Goal: Task Accomplishment & Management: Complete application form

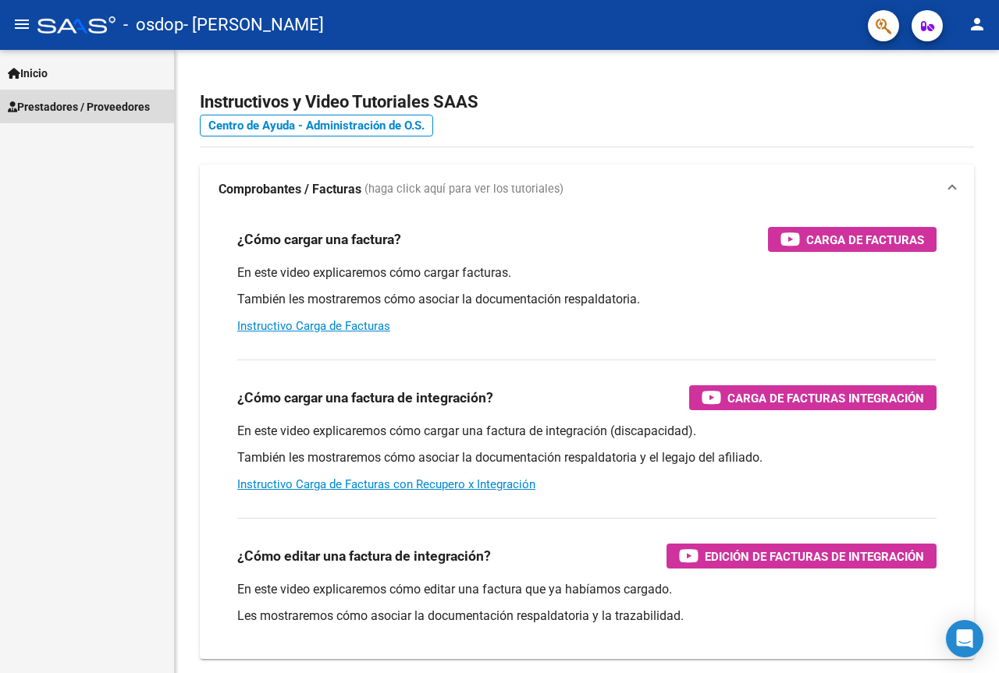
click at [149, 100] on span "Prestadores / Proveedores" at bounding box center [79, 106] width 142 height 17
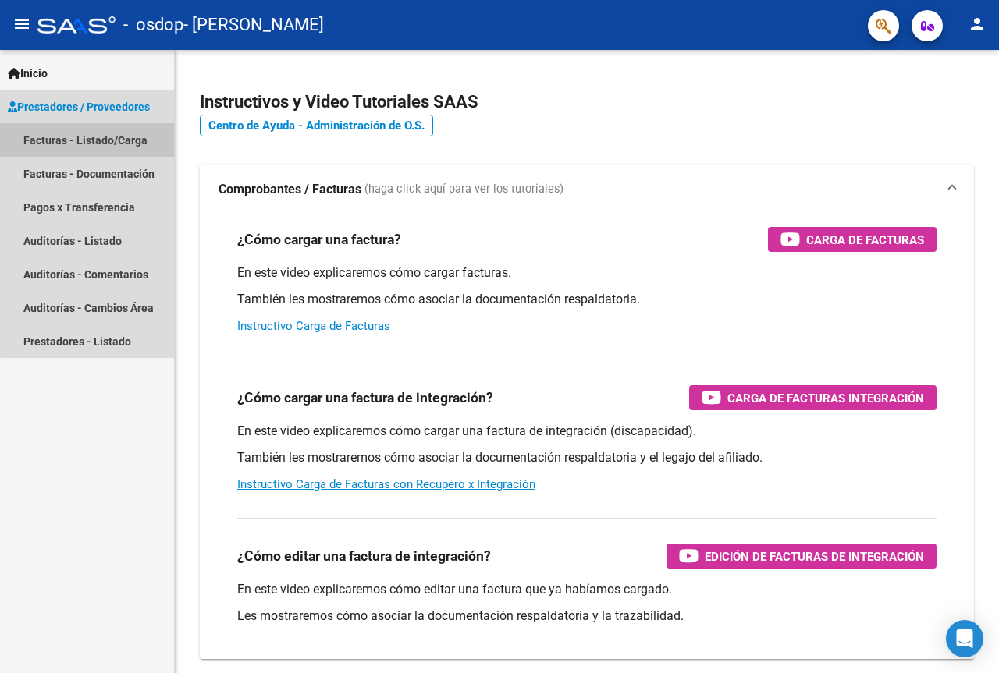
click at [110, 138] on link "Facturas - Listado/Carga" at bounding box center [87, 140] width 174 height 34
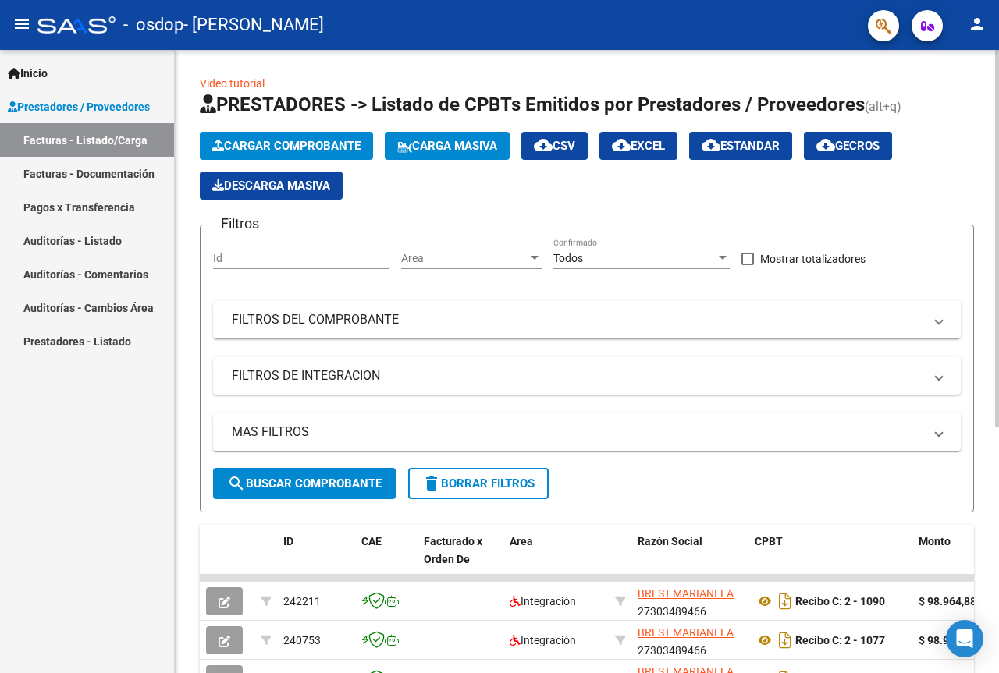
click at [300, 144] on span "Cargar Comprobante" at bounding box center [286, 146] width 148 height 14
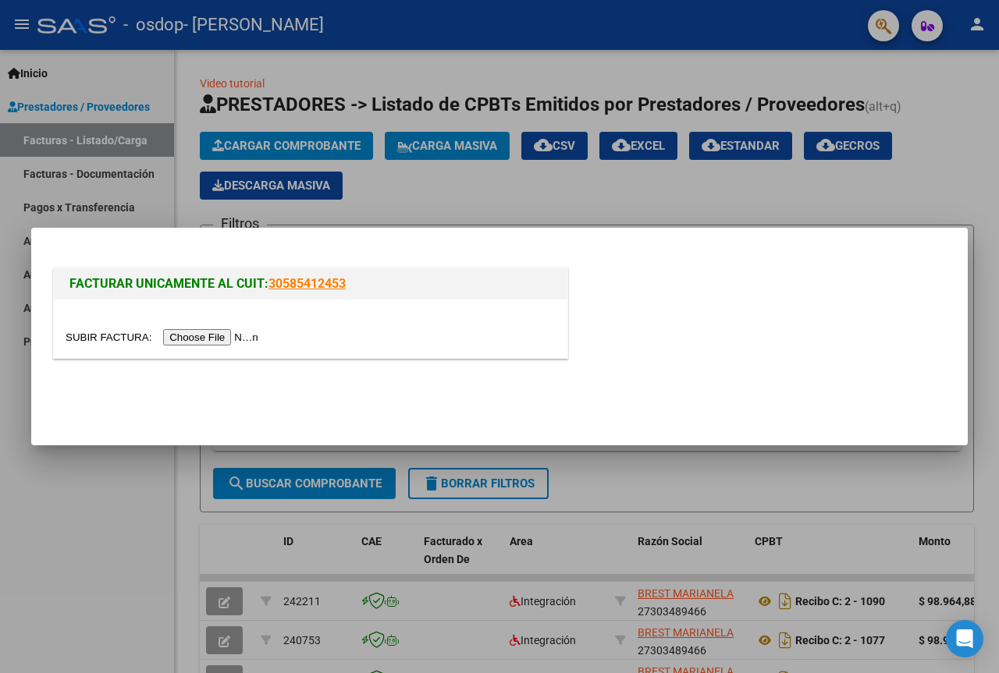
click at [225, 336] on input "file" at bounding box center [164, 337] width 197 height 16
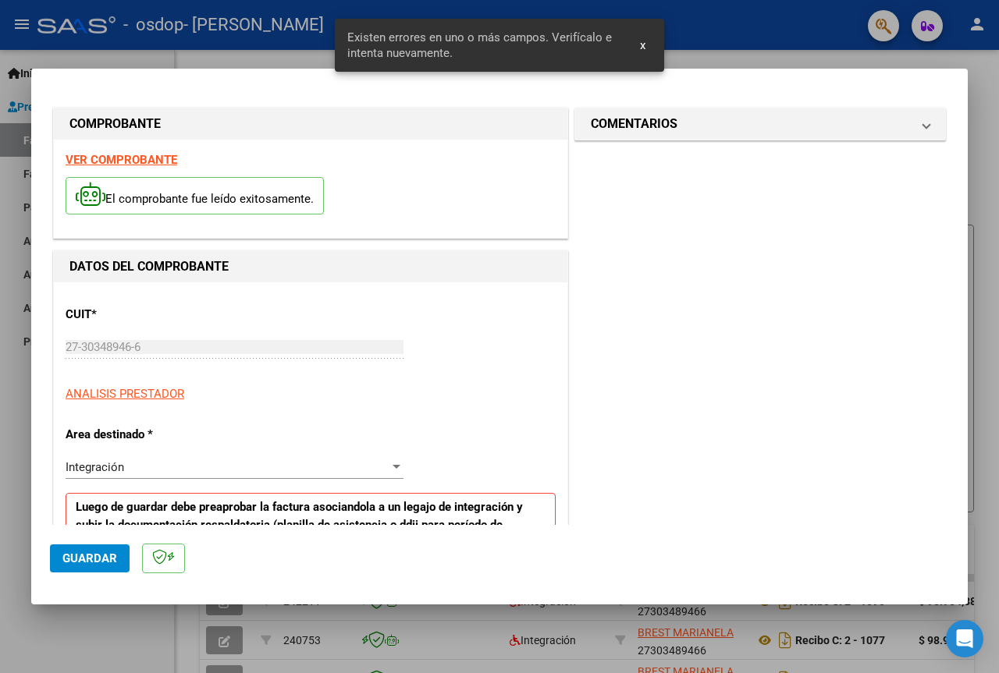
scroll to position [313, 0]
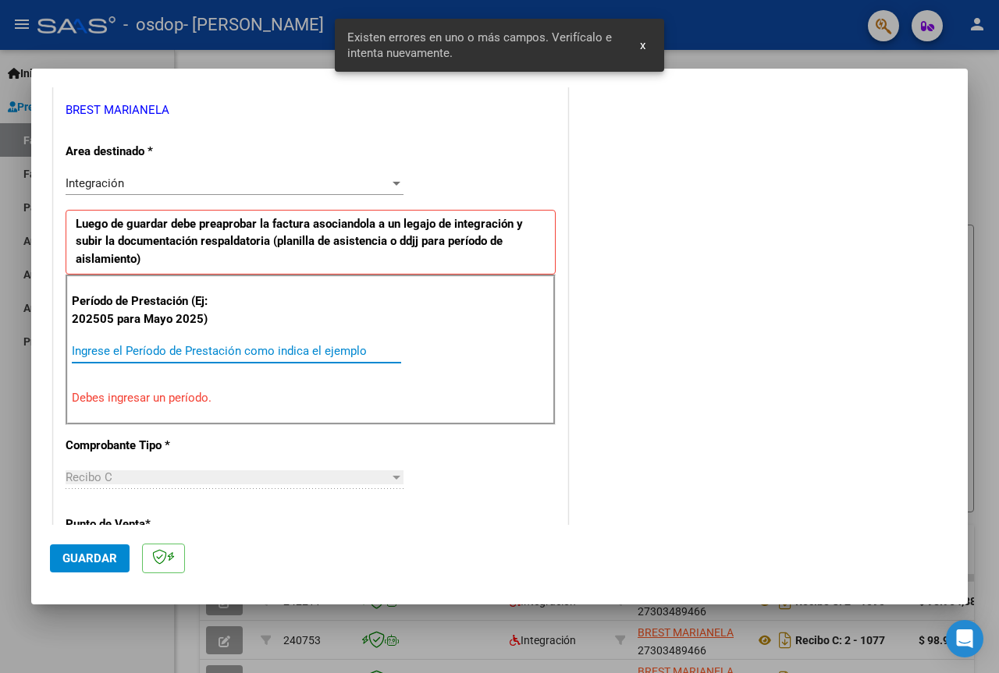
click at [189, 357] on input "Ingrese el Período de Prestación como indica el ejemplo" at bounding box center [236, 351] width 329 height 14
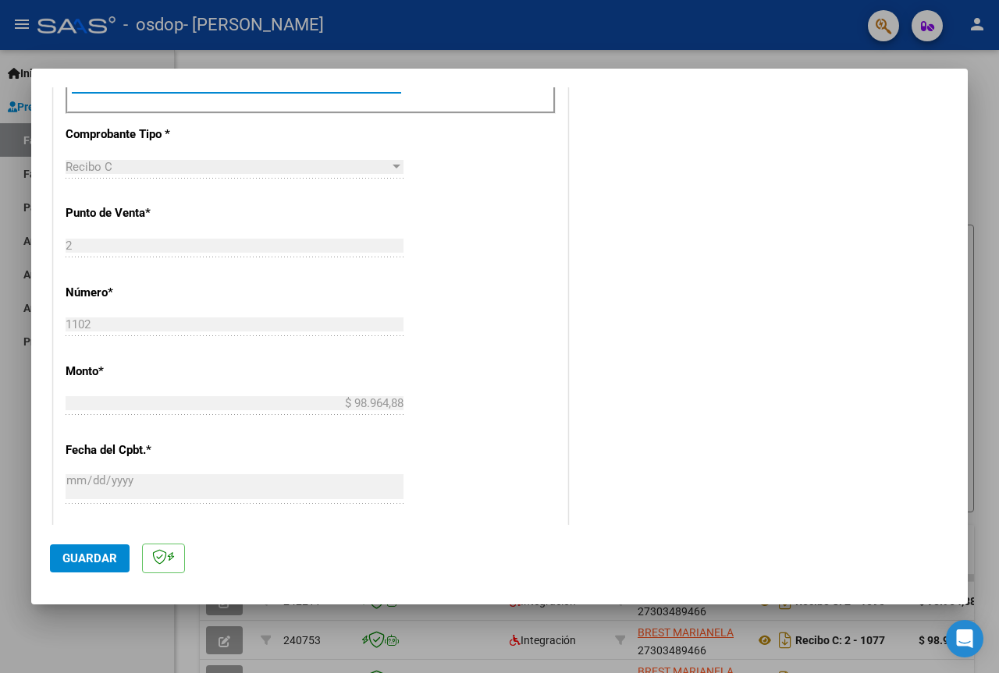
scroll to position [625, 0]
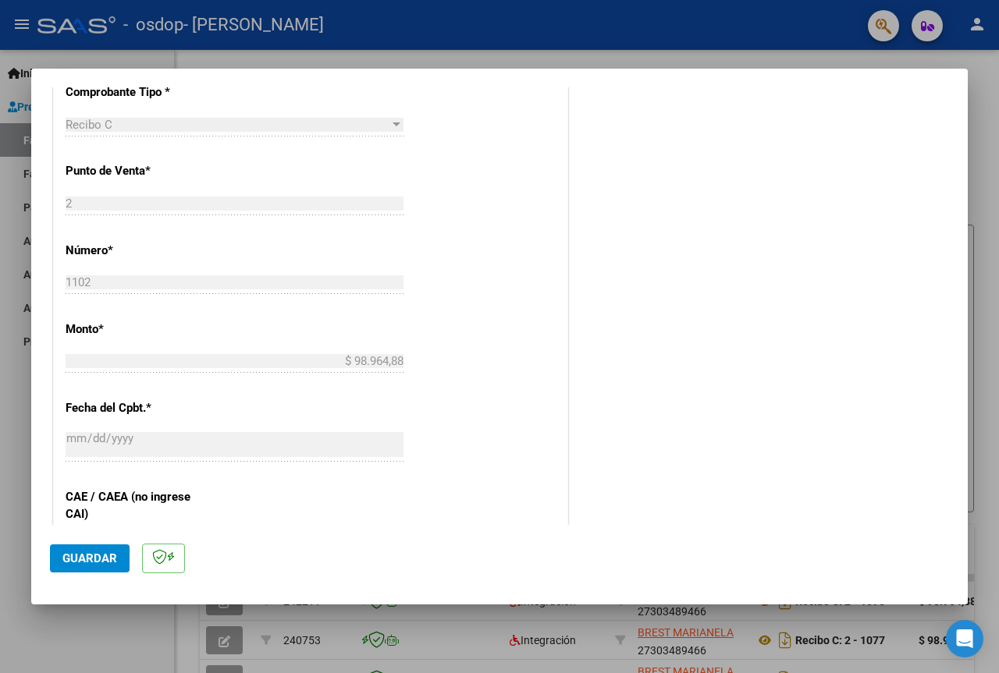
type input "202509"
click at [552, 369] on div "CUIT * 27-30348946-6 Ingresar CUIT ANALISIS PRESTADOR BREST [PERSON_NAME] Area …" at bounding box center [310, 261] width 513 height 1209
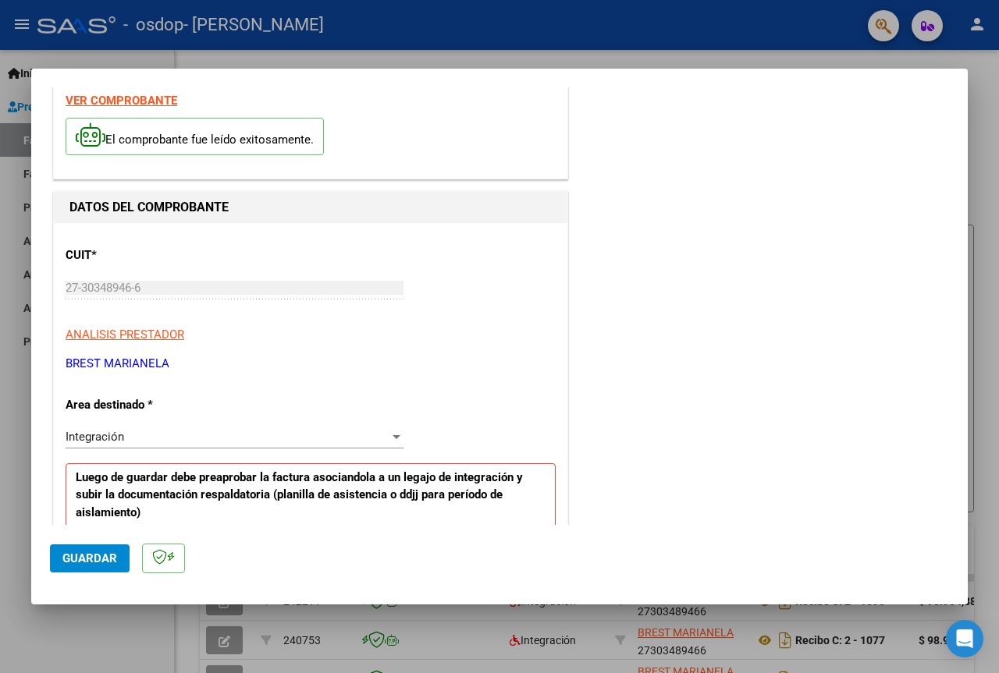
scroll to position [0, 0]
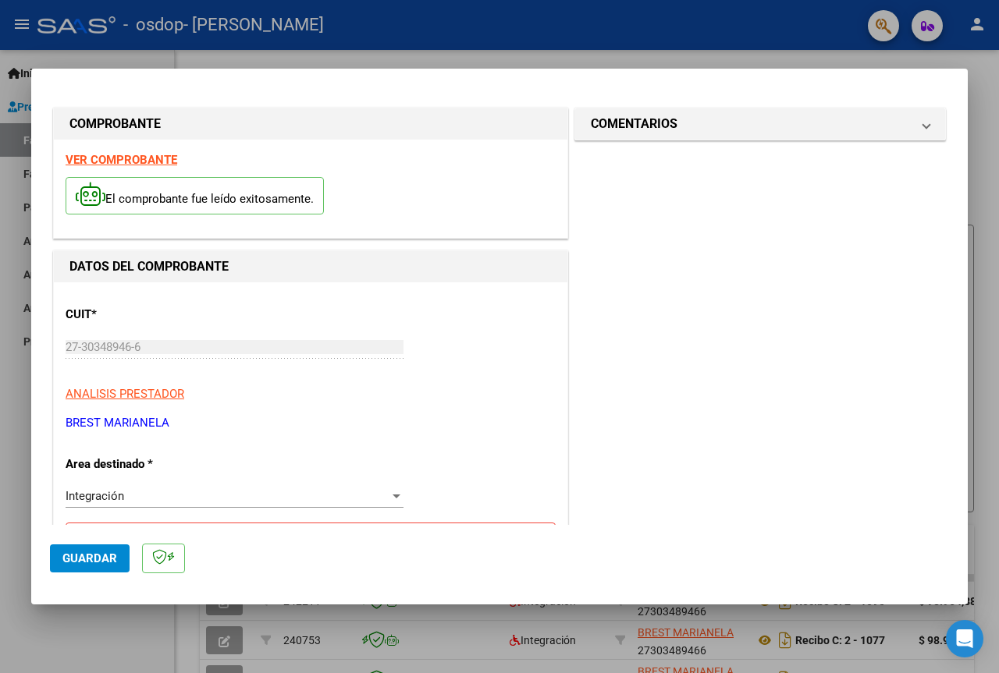
click at [98, 494] on span "Integración" at bounding box center [95, 496] width 59 height 14
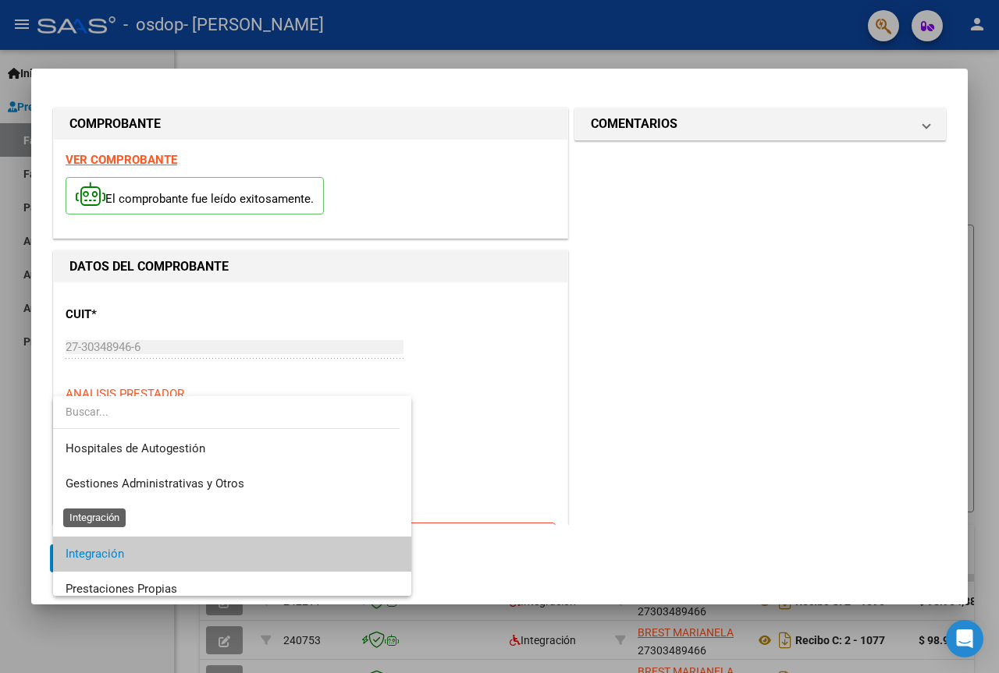
scroll to position [59, 0]
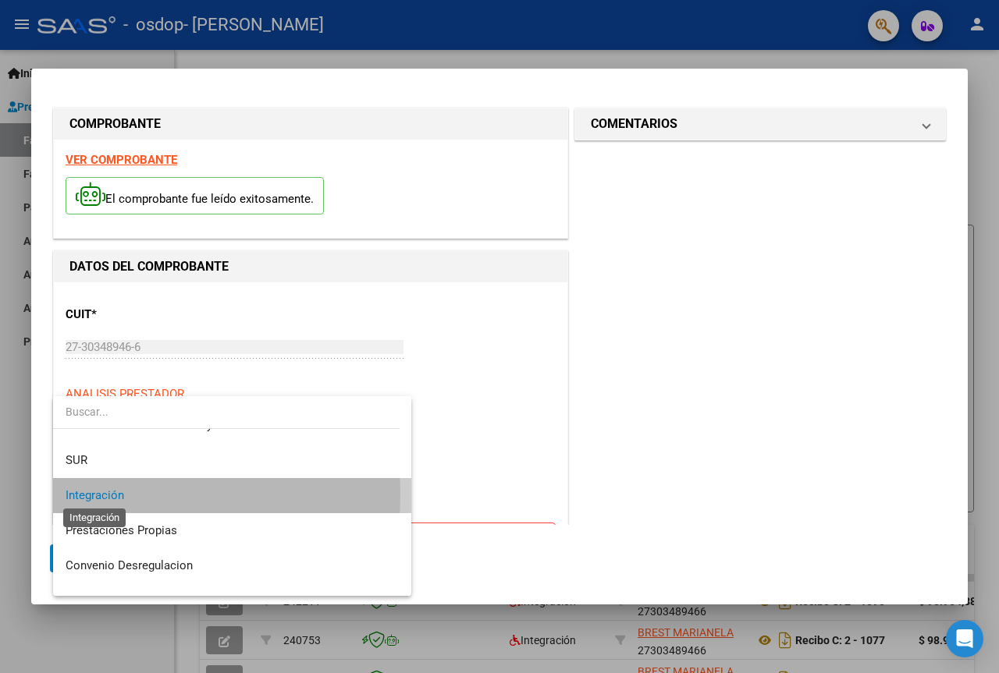
click at [98, 494] on span "Integración" at bounding box center [95, 495] width 59 height 14
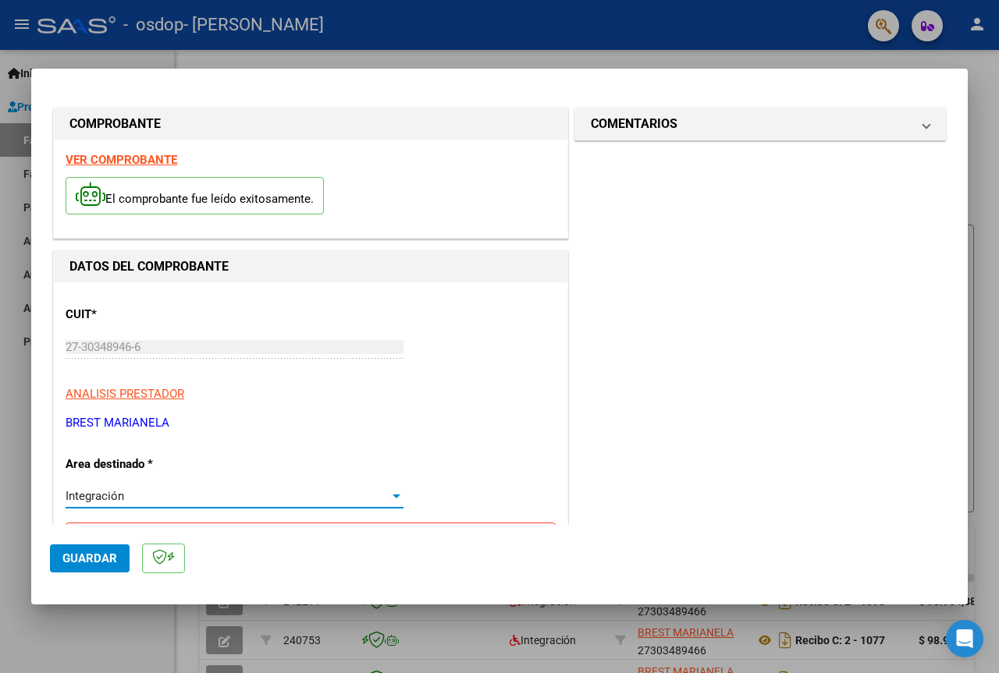
click at [87, 561] on span "Guardar" at bounding box center [89, 559] width 55 height 14
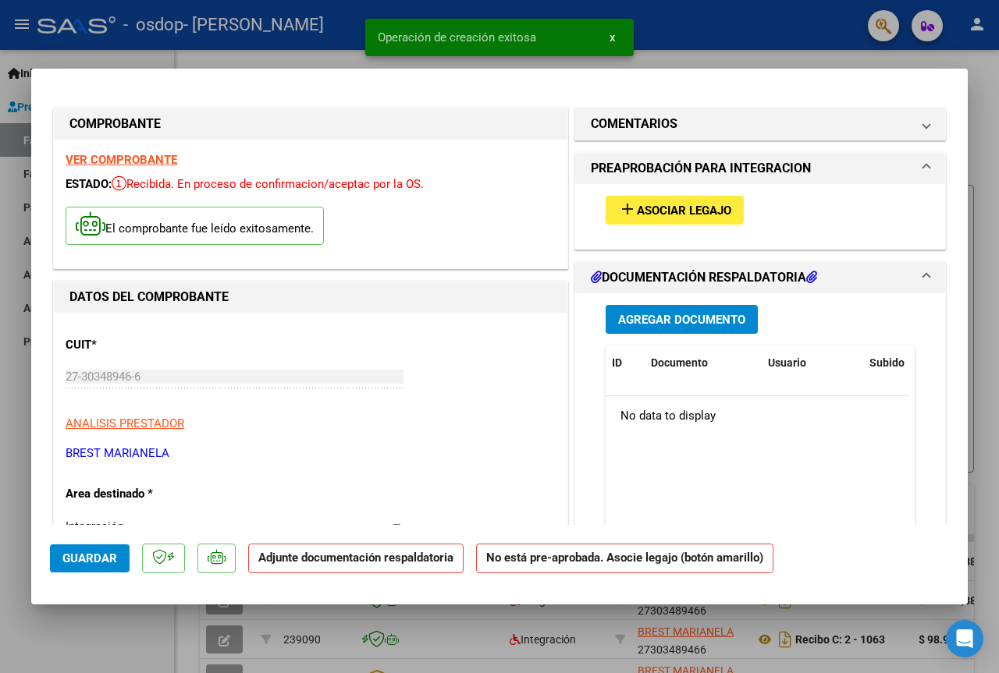
click at [648, 210] on span "Asociar Legajo" at bounding box center [684, 211] width 94 height 14
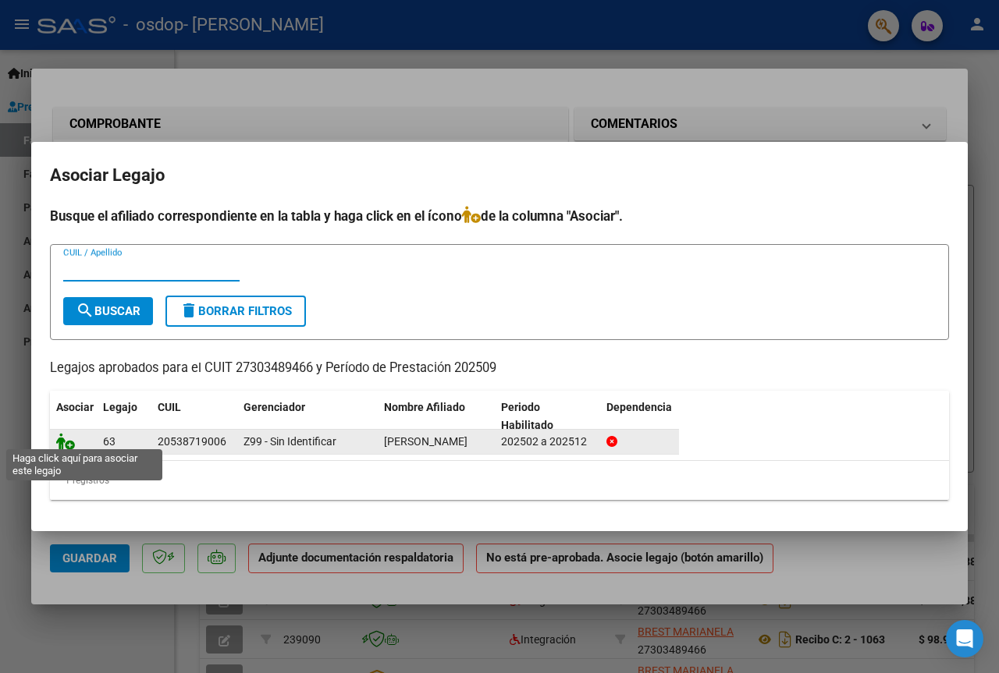
click at [63, 437] on icon at bounding box center [65, 441] width 19 height 17
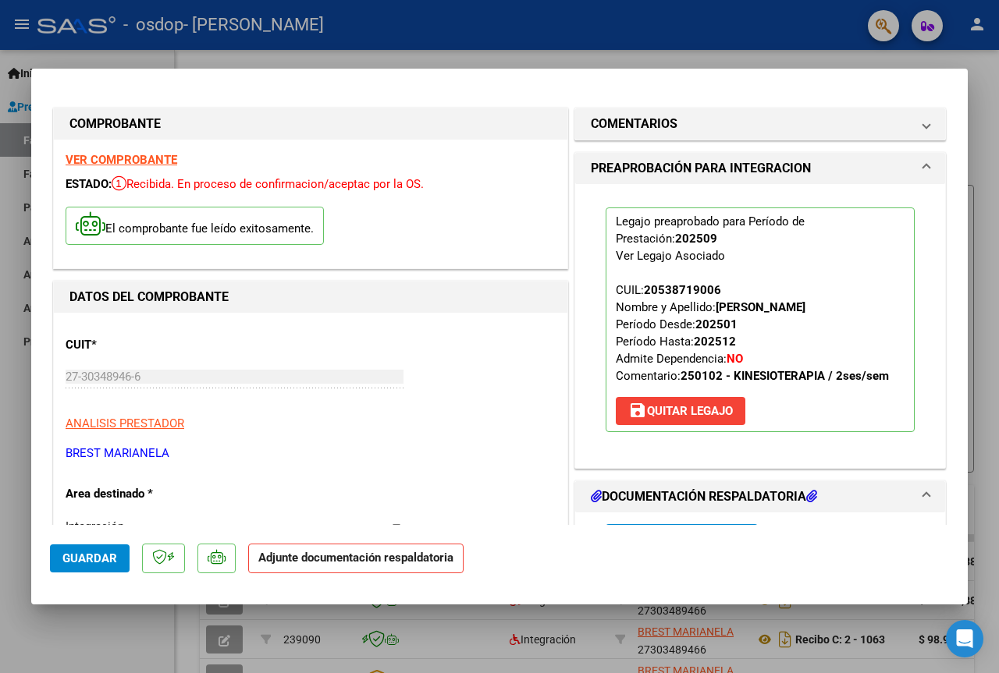
scroll to position [234, 0]
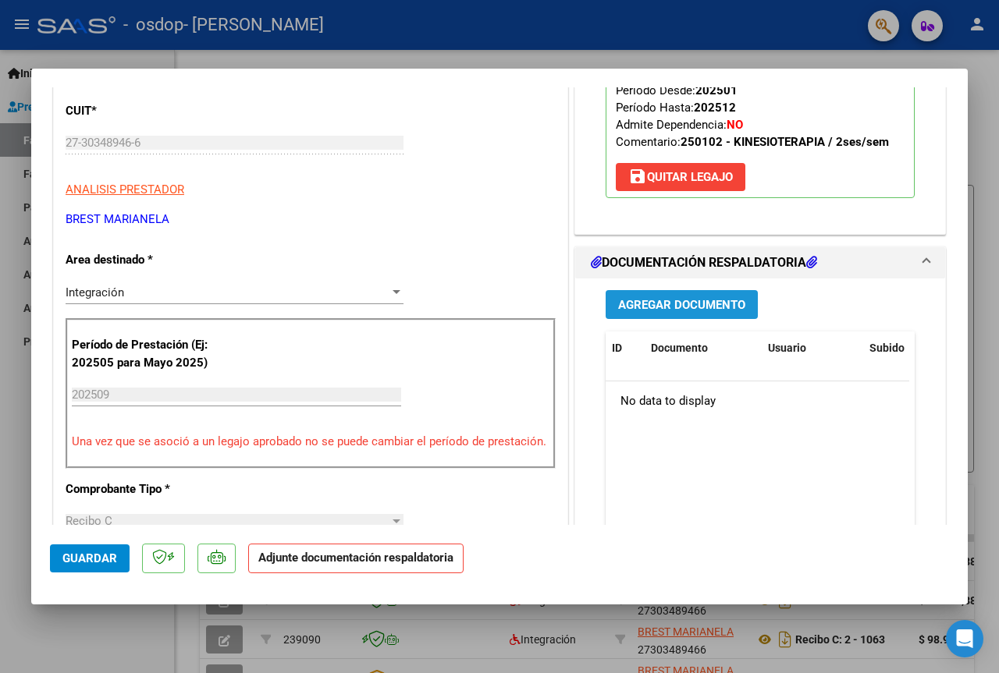
click at [668, 301] on span "Agregar Documento" at bounding box center [681, 305] width 127 height 14
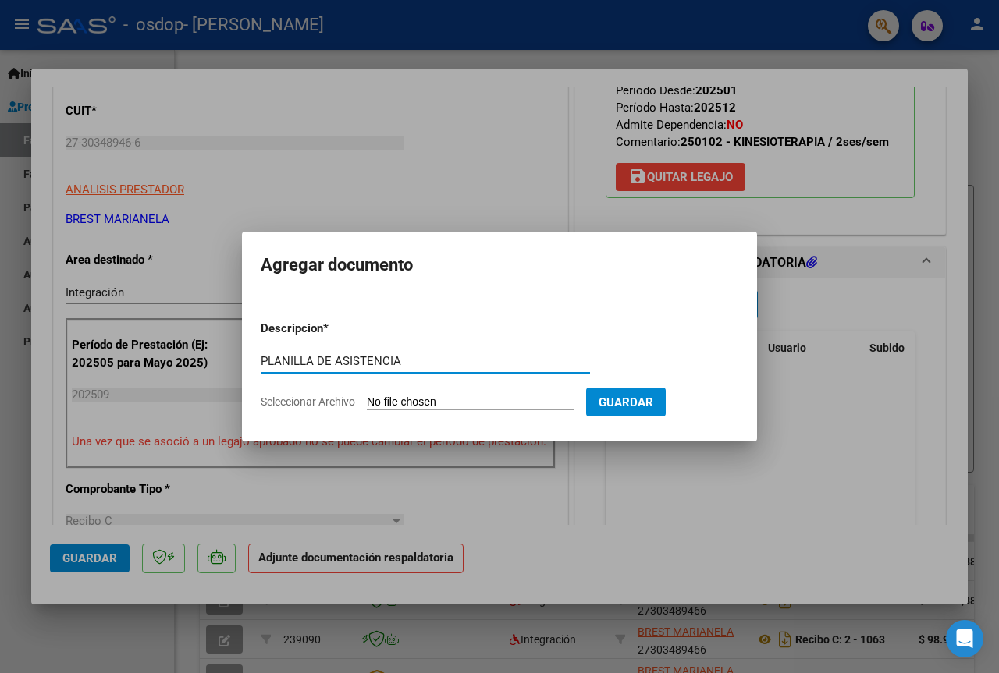
type input "PLANILLA DE ASISTENCIA"
click at [478, 402] on input "Seleccionar Archivo" at bounding box center [470, 403] width 207 height 15
type input "C:\fakepath\[PERSON_NAME] 09.pdf"
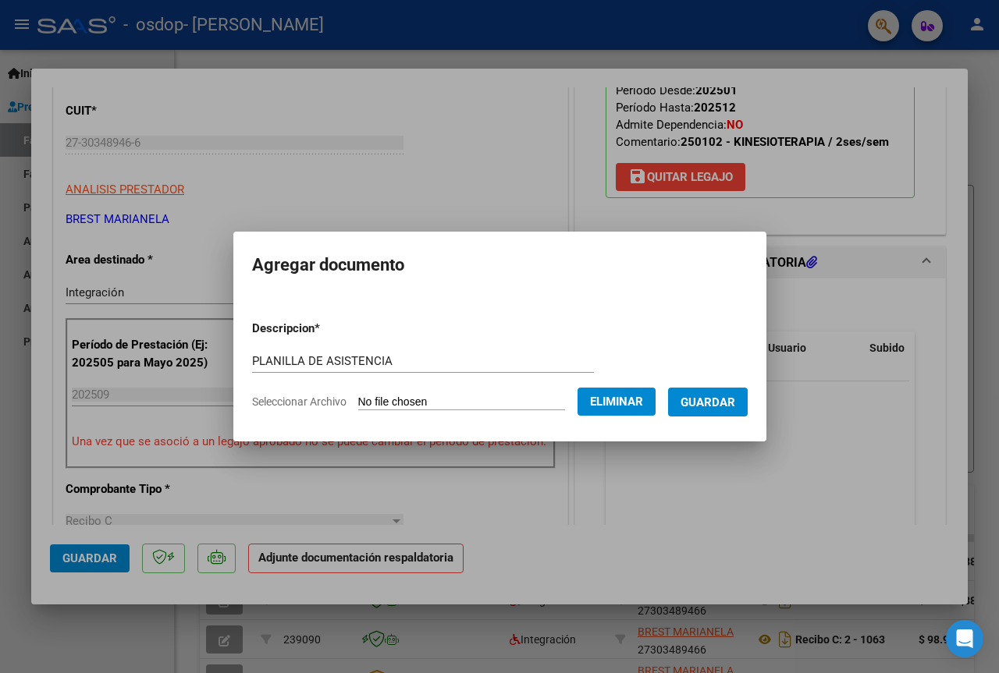
click at [724, 407] on span "Guardar" at bounding box center [707, 403] width 55 height 14
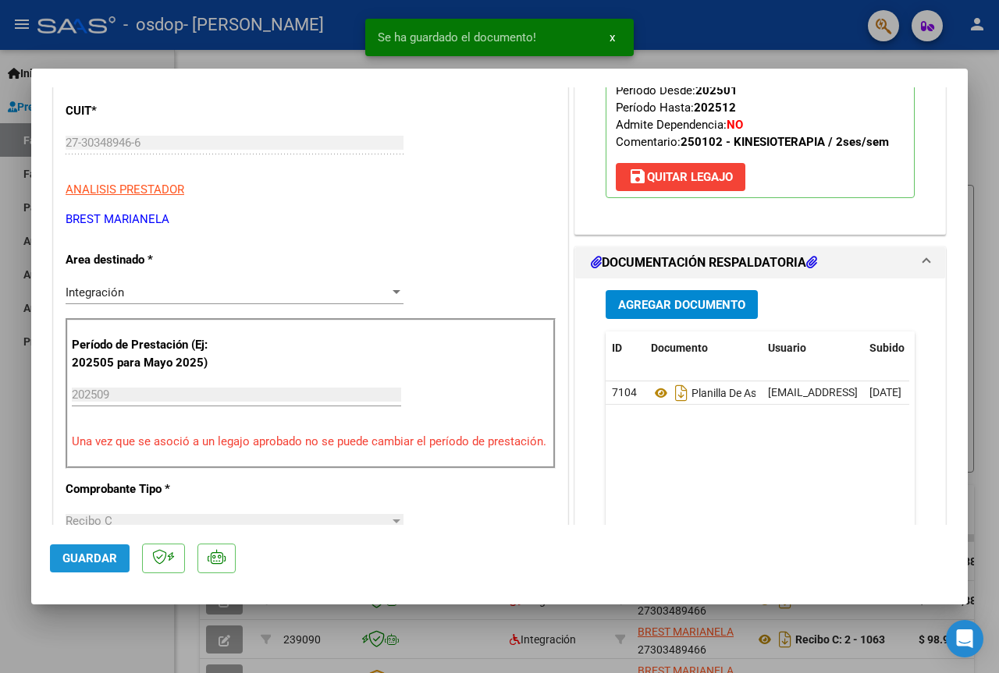
click at [77, 559] on span "Guardar" at bounding box center [89, 559] width 55 height 14
click at [81, 557] on span "Guardar" at bounding box center [89, 559] width 55 height 14
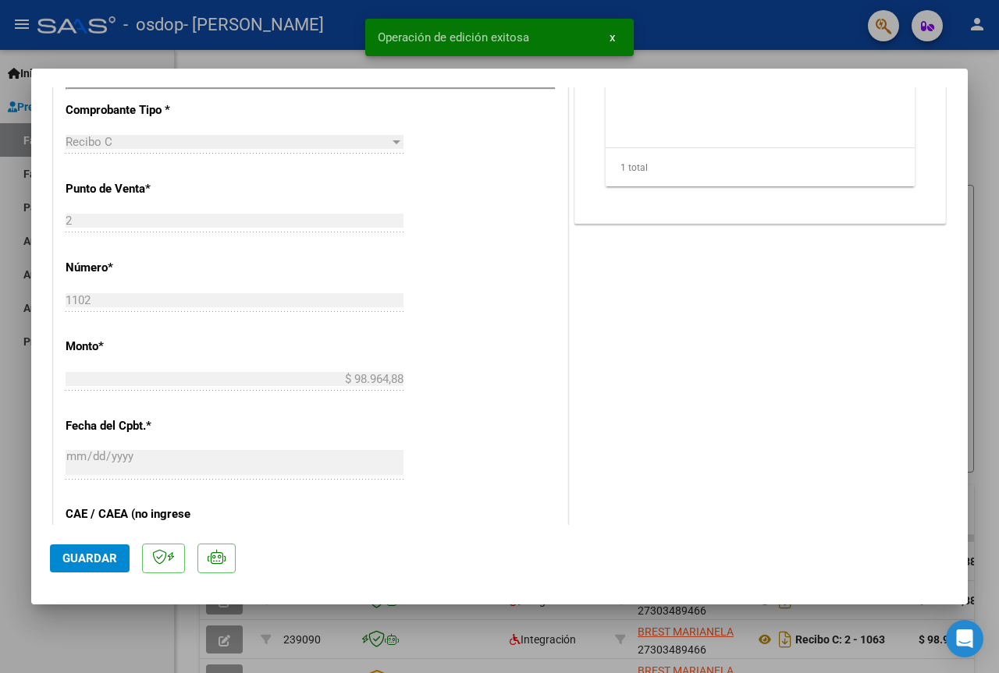
scroll to position [624, 0]
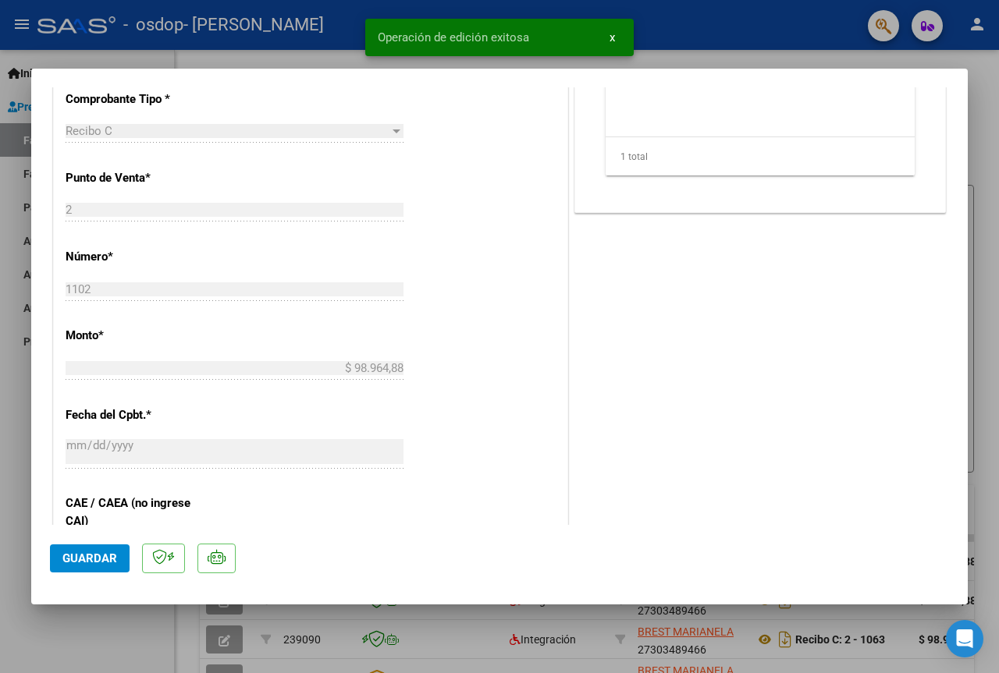
click at [591, 630] on div at bounding box center [499, 336] width 999 height 673
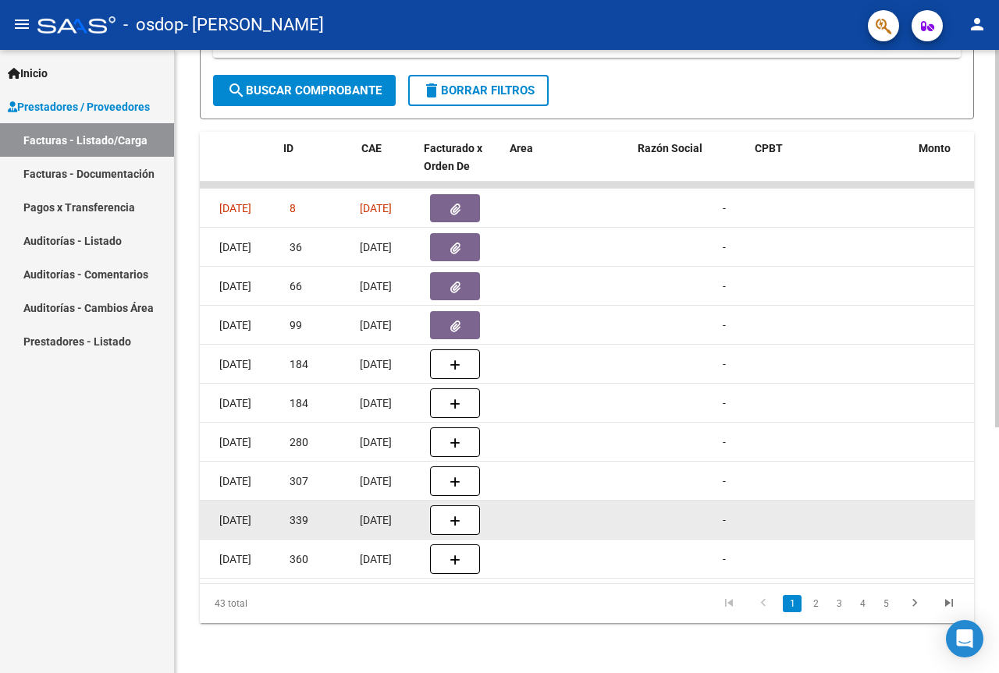
scroll to position [0, 0]
